Goal: Task Accomplishment & Management: Manage account settings

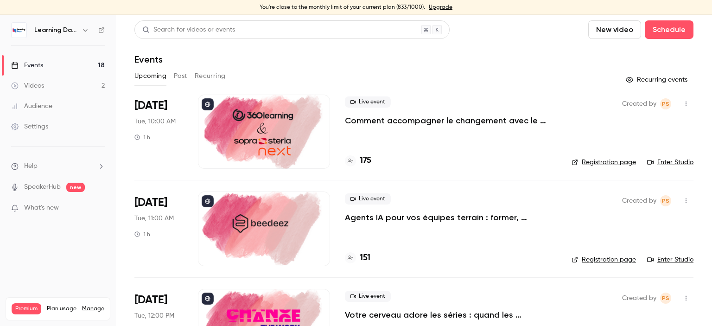
click at [48, 108] on div "Audience" at bounding box center [31, 105] width 41 height 9
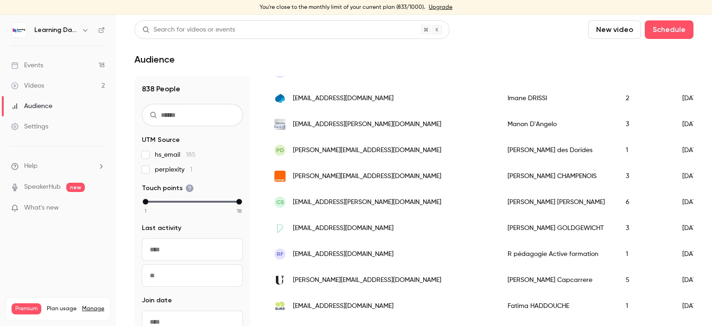
scroll to position [298, 0]
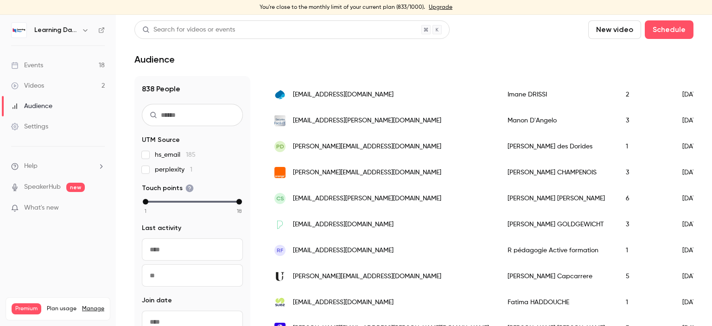
click at [333, 235] on div "cgoldgewicht@printemps.com" at bounding box center [381, 224] width 233 height 26
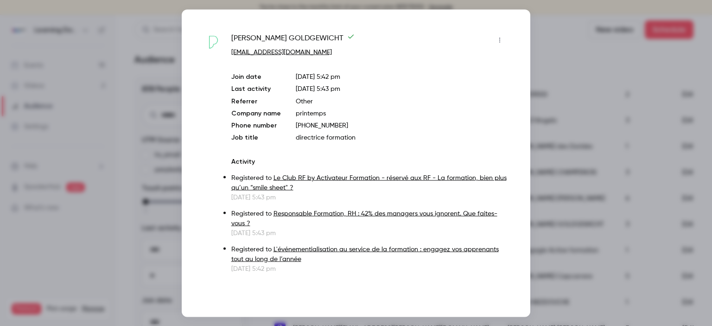
click at [154, 102] on div at bounding box center [356, 163] width 712 height 326
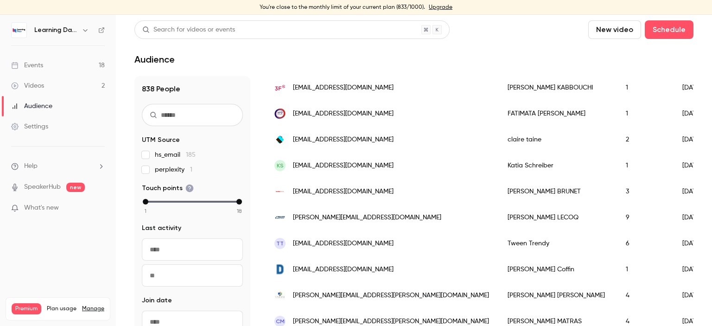
scroll to position [721, 0]
click at [318, 141] on span "claire.taine@ag2rlamondiale.fr" at bounding box center [343, 139] width 101 height 10
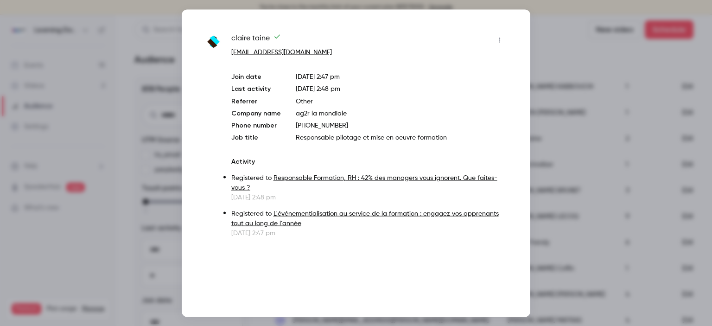
click at [154, 117] on div at bounding box center [356, 163] width 712 height 326
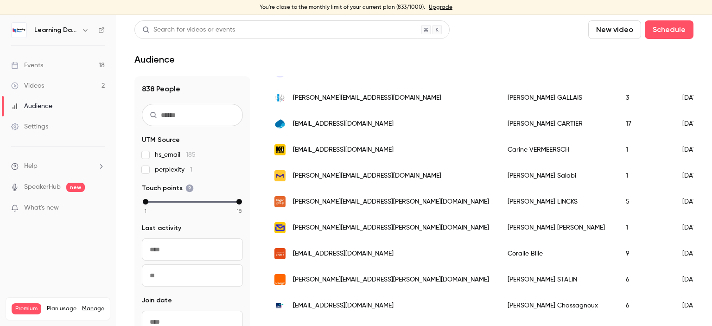
scroll to position [977, 0]
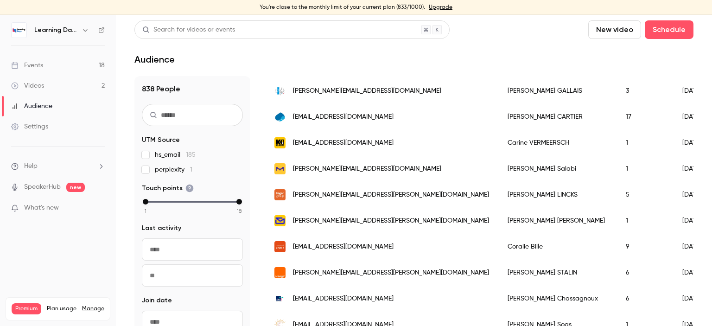
click at [320, 145] on span "cvermeersch@kiloutou.fr" at bounding box center [343, 143] width 101 height 10
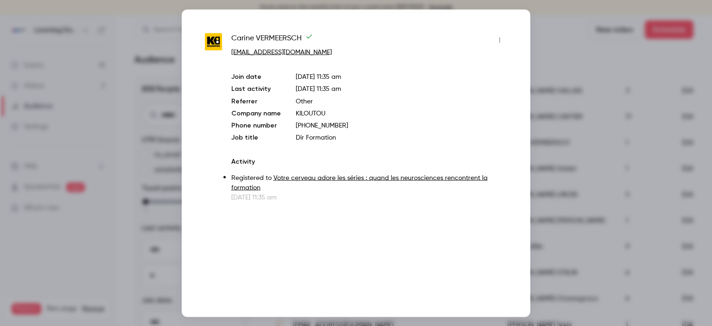
click at [143, 108] on div at bounding box center [356, 163] width 712 height 326
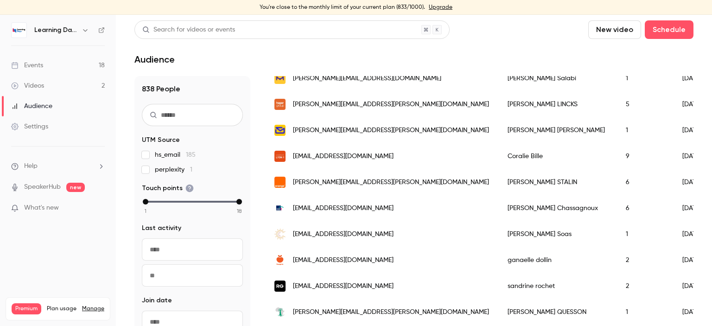
scroll to position [1069, 0]
